Goal: Task Accomplishment & Management: Manage account settings

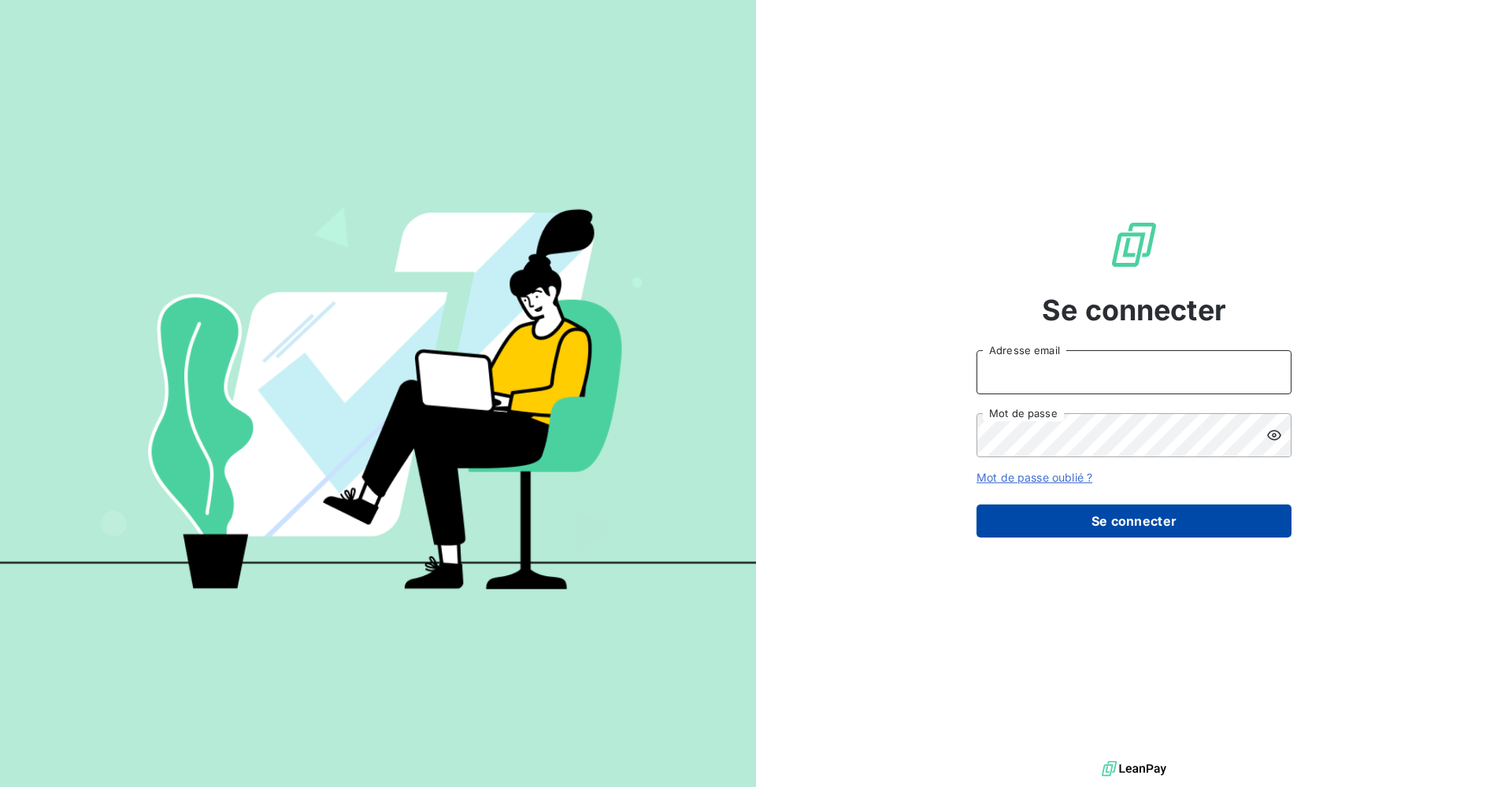
type input "j.laigle@geoxium.fr"
click at [1168, 520] on button "Se connecter" at bounding box center [1134, 521] width 315 height 33
click at [1124, 530] on button "Se connecter" at bounding box center [1134, 521] width 315 height 33
click at [1124, 524] on button "Se connecter" at bounding box center [1134, 521] width 315 height 33
click at [1135, 524] on button "Se connecter" at bounding box center [1134, 521] width 315 height 33
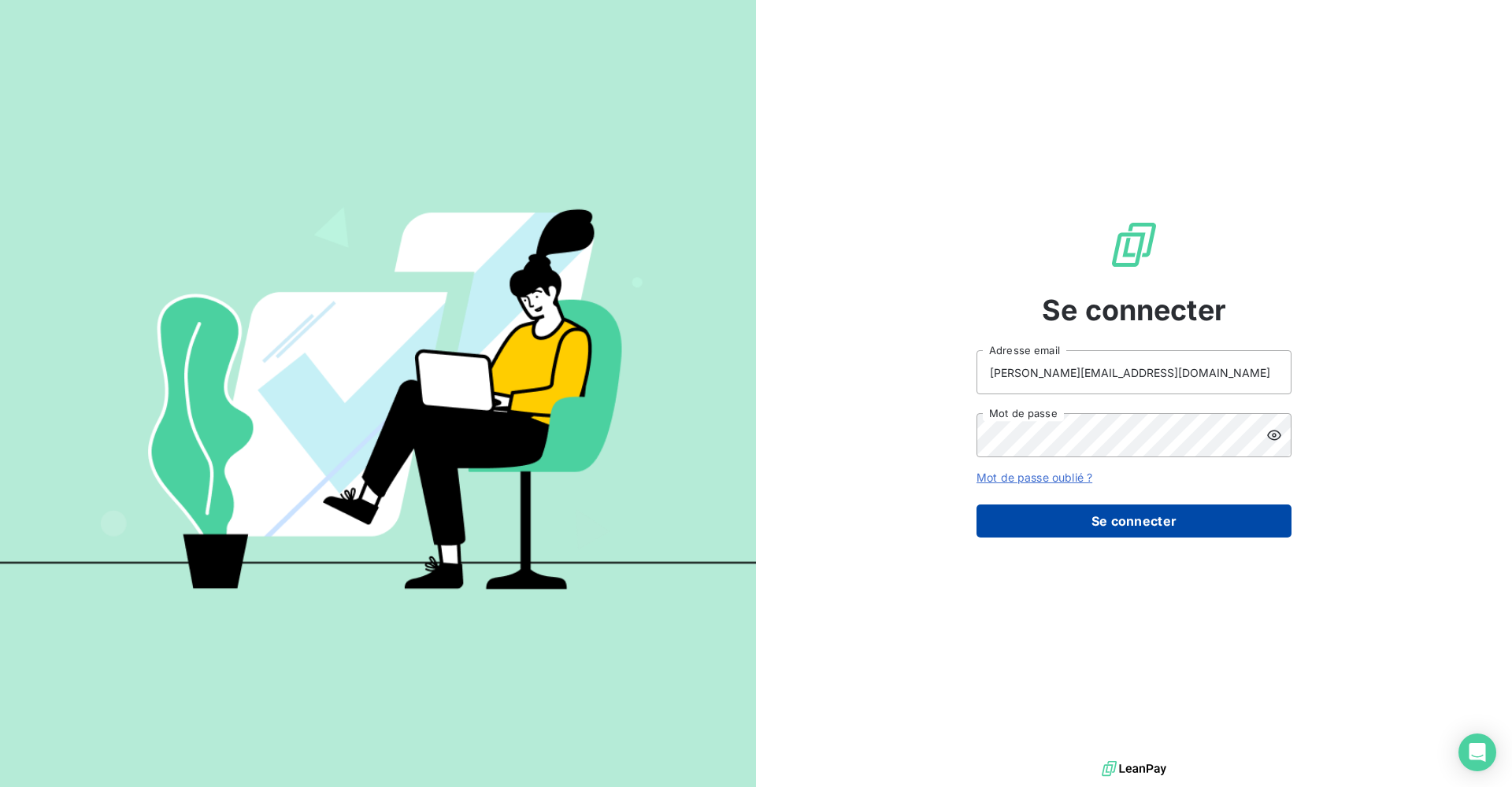
click at [1145, 525] on button "Se connecter" at bounding box center [1134, 521] width 315 height 33
click at [1144, 525] on button "Se connecter" at bounding box center [1134, 521] width 315 height 33
click at [1146, 525] on button "Se connecter" at bounding box center [1134, 521] width 315 height 33
click at [1149, 525] on button "Se connecter" at bounding box center [1134, 521] width 315 height 33
click at [1150, 524] on button "Se connecter" at bounding box center [1134, 521] width 315 height 33
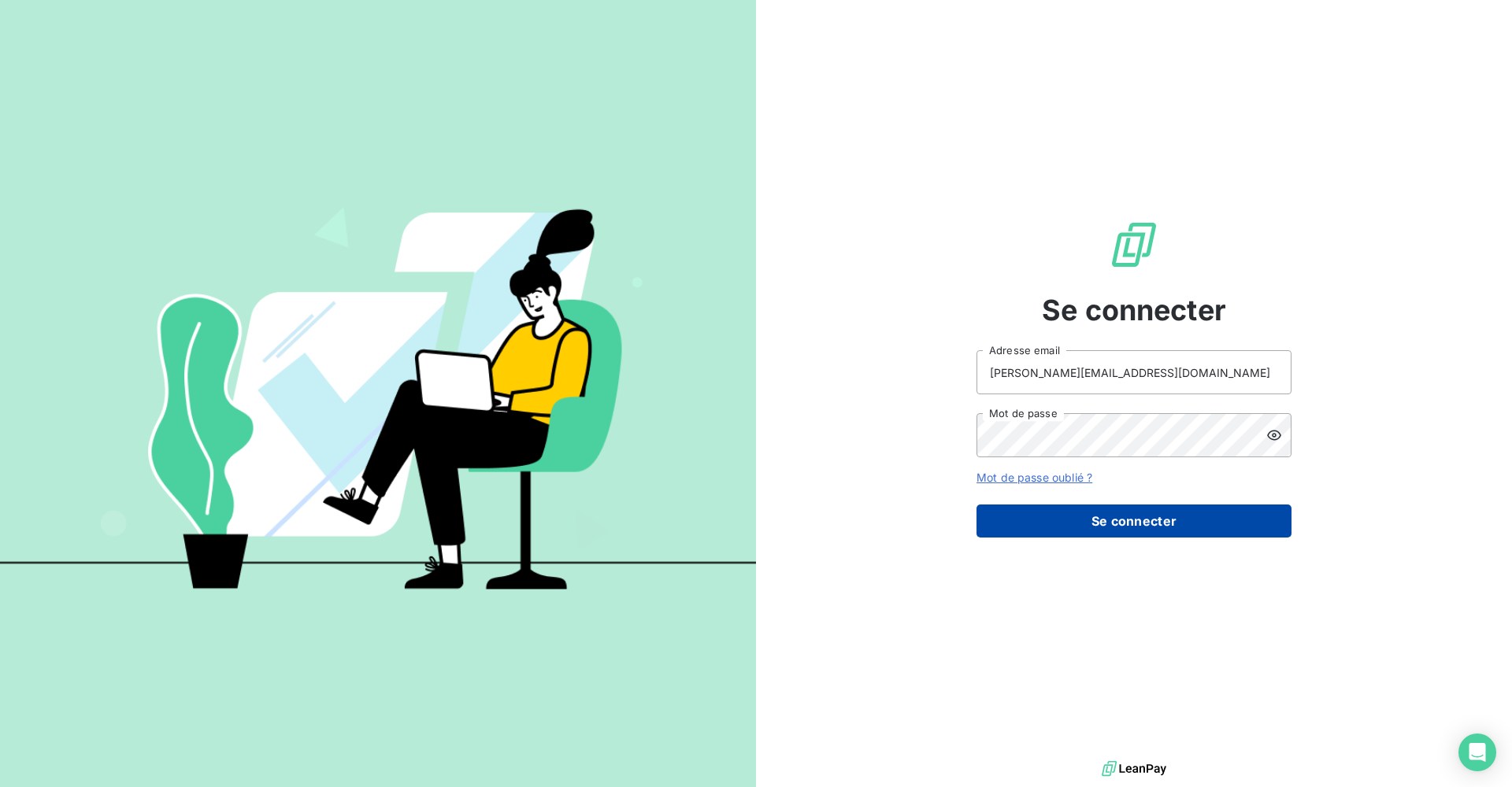
click at [1151, 521] on button "Se connecter" at bounding box center [1134, 521] width 315 height 33
click at [1153, 519] on button "Se connecter" at bounding box center [1134, 521] width 315 height 33
click at [1156, 518] on button "Se connecter" at bounding box center [1134, 521] width 315 height 33
click at [1151, 521] on button "Se connecter" at bounding box center [1134, 521] width 315 height 33
click at [1161, 518] on button "Se connecter" at bounding box center [1134, 521] width 315 height 33
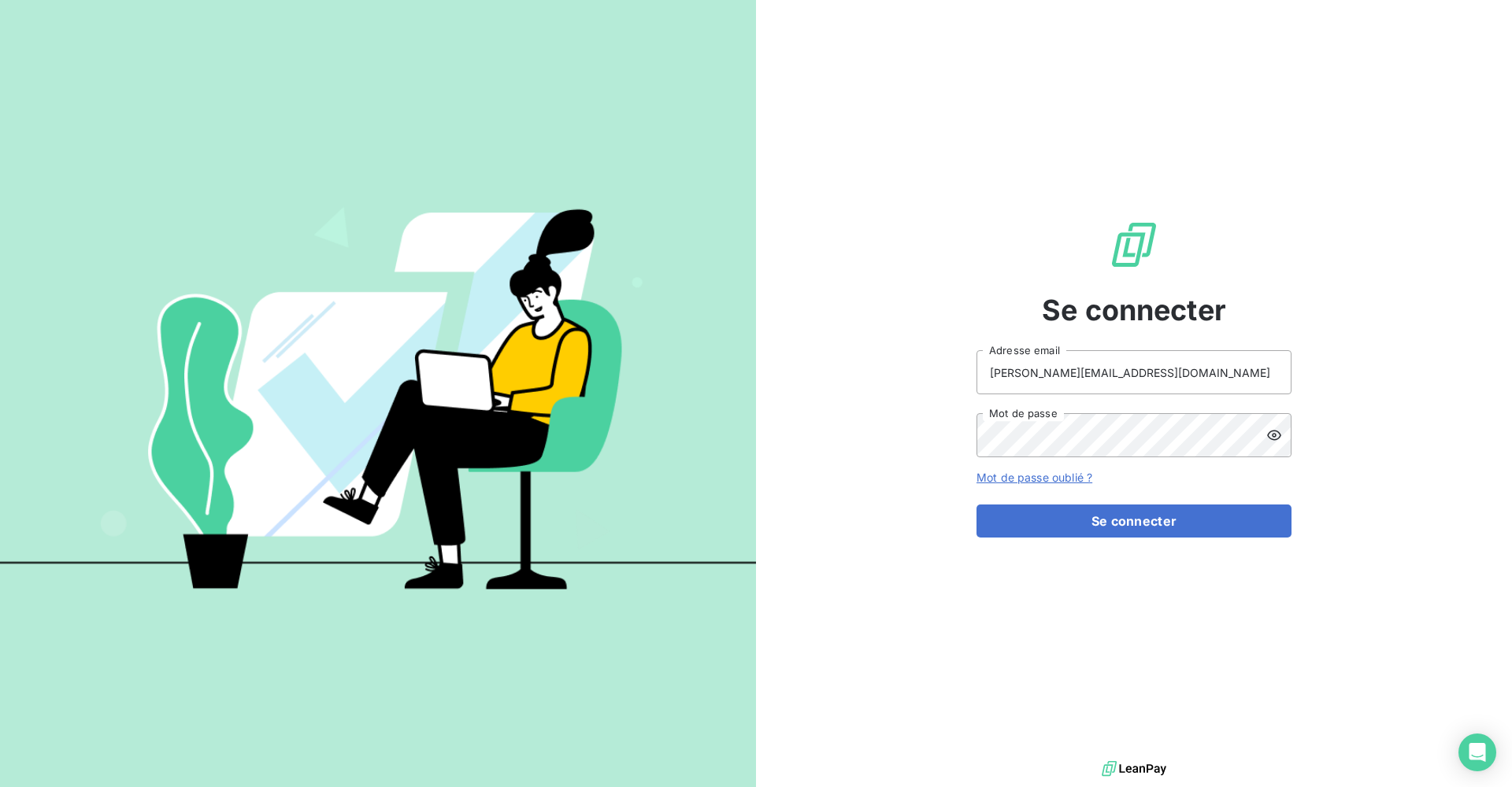
click at [1059, 620] on div "Se connecter j.laigle@geoxium.fr Adresse email Mot de passe Mot de passe oublié…" at bounding box center [1134, 378] width 315 height 758
